Goal: Find contact information: Find contact information

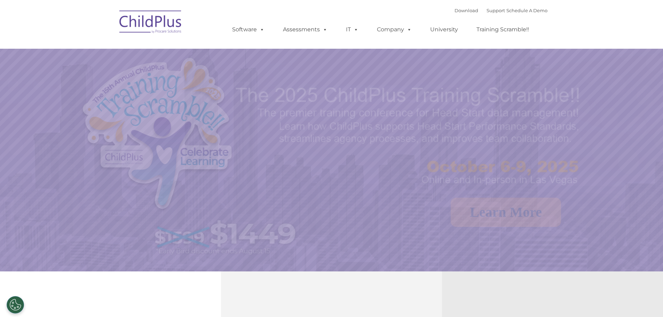
select select "MEDIUM"
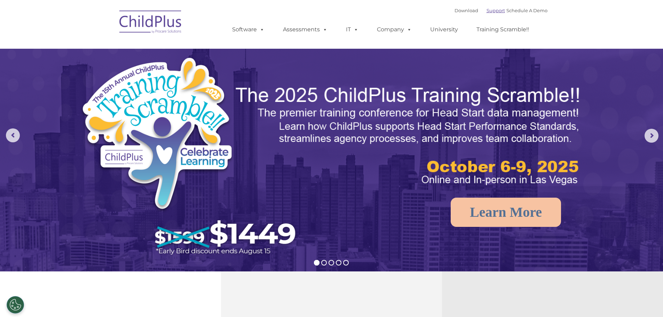
click at [488, 12] on link "Support" at bounding box center [496, 11] width 18 height 6
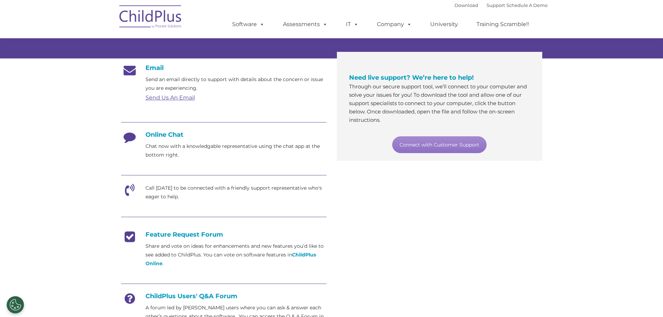
scroll to position [104, 0]
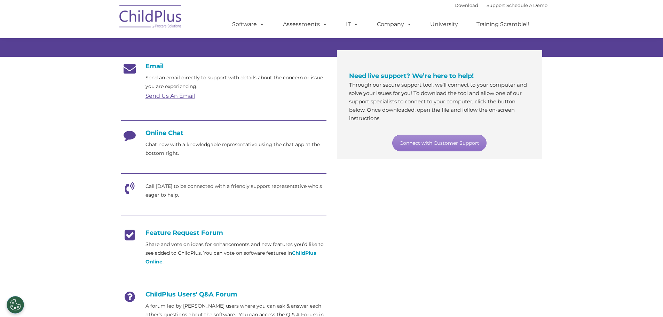
click at [164, 182] on div at bounding box center [223, 174] width 205 height 16
click at [153, 192] on p "Call [DATE] to be connected with a friendly support representative who's eager …" at bounding box center [236, 190] width 181 height 17
click at [128, 188] on icon at bounding box center [129, 190] width 17 height 17
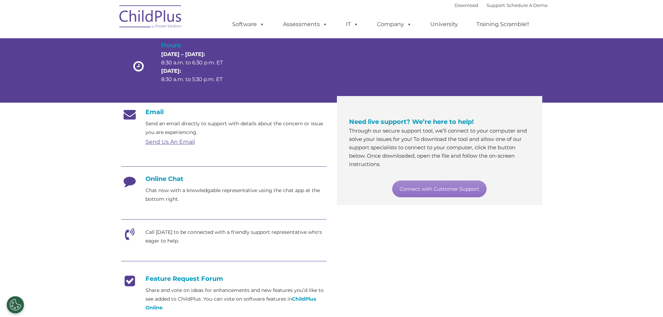
scroll to position [0, 0]
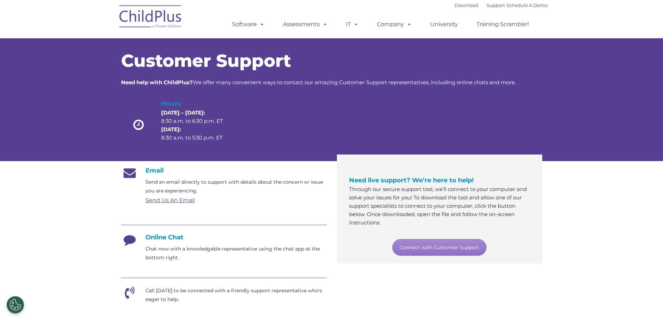
click at [50, 187] on section "Customer Support Need help with ChildPlus? We offer many convenient ways to con…" at bounding box center [331, 268] width 663 height 537
click at [174, 201] on link "Send Us An Email" at bounding box center [170, 200] width 49 height 7
